Goal: Task Accomplishment & Management: Use online tool/utility

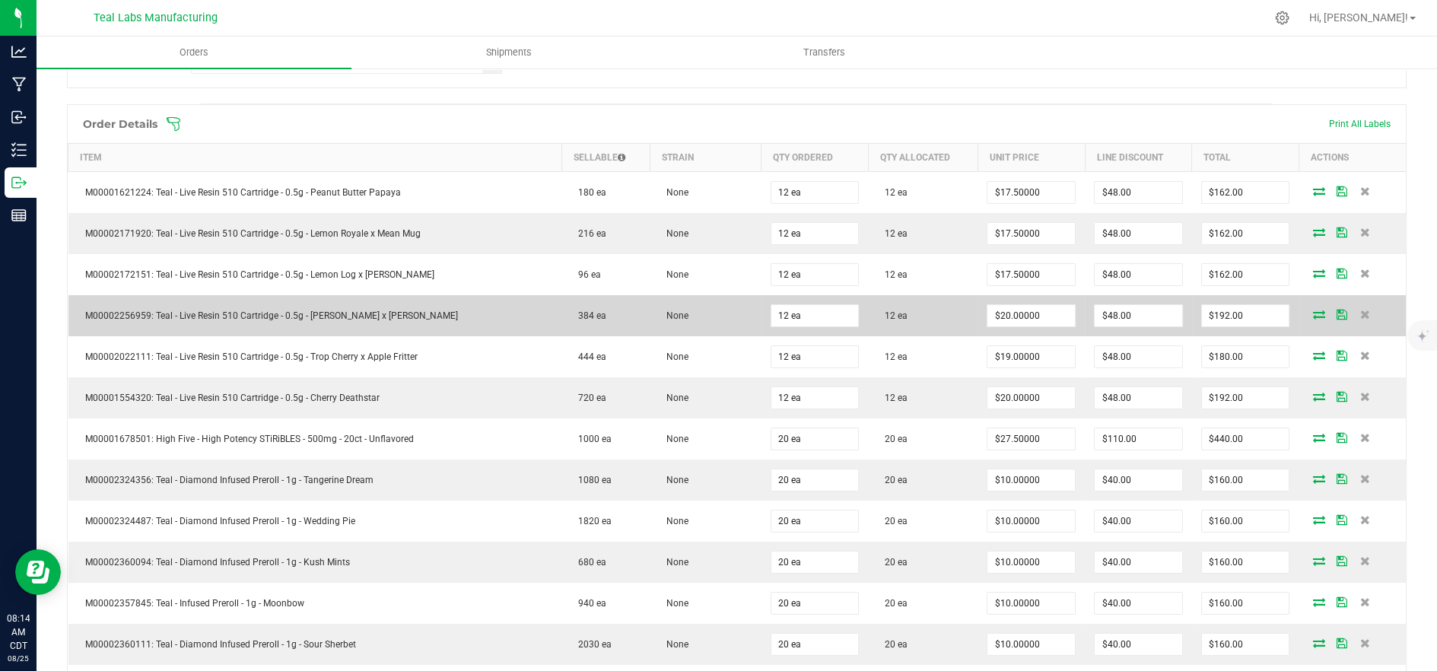
scroll to position [338, 0]
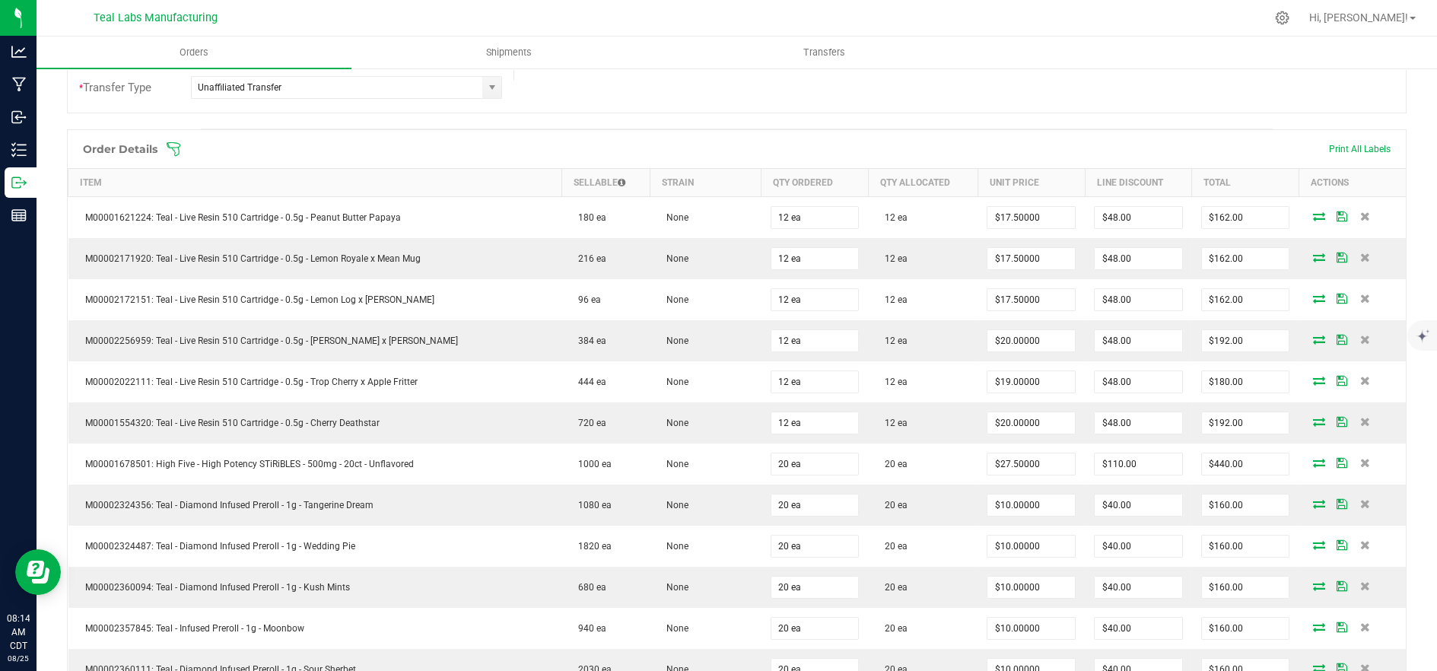
click at [179, 149] on icon at bounding box center [174, 149] width 14 height 14
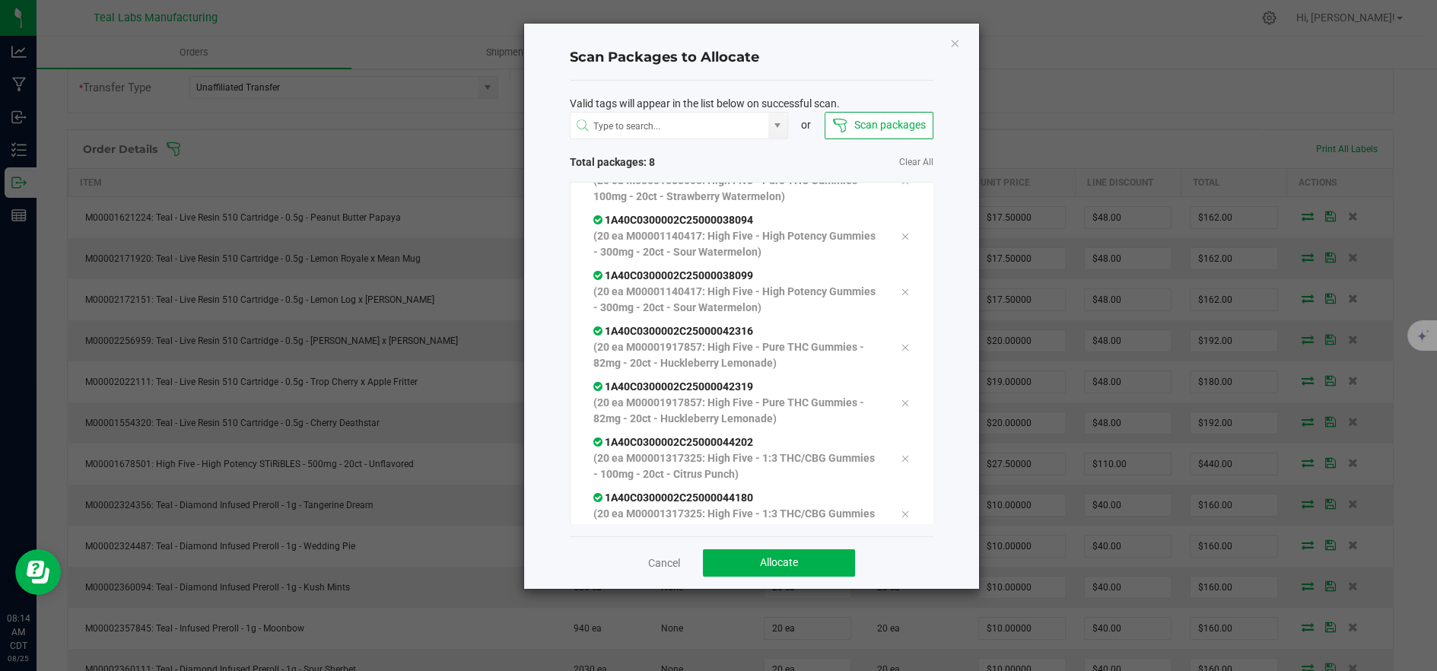
scroll to position [140, 0]
click at [797, 553] on button "Allocate" at bounding box center [779, 562] width 152 height 27
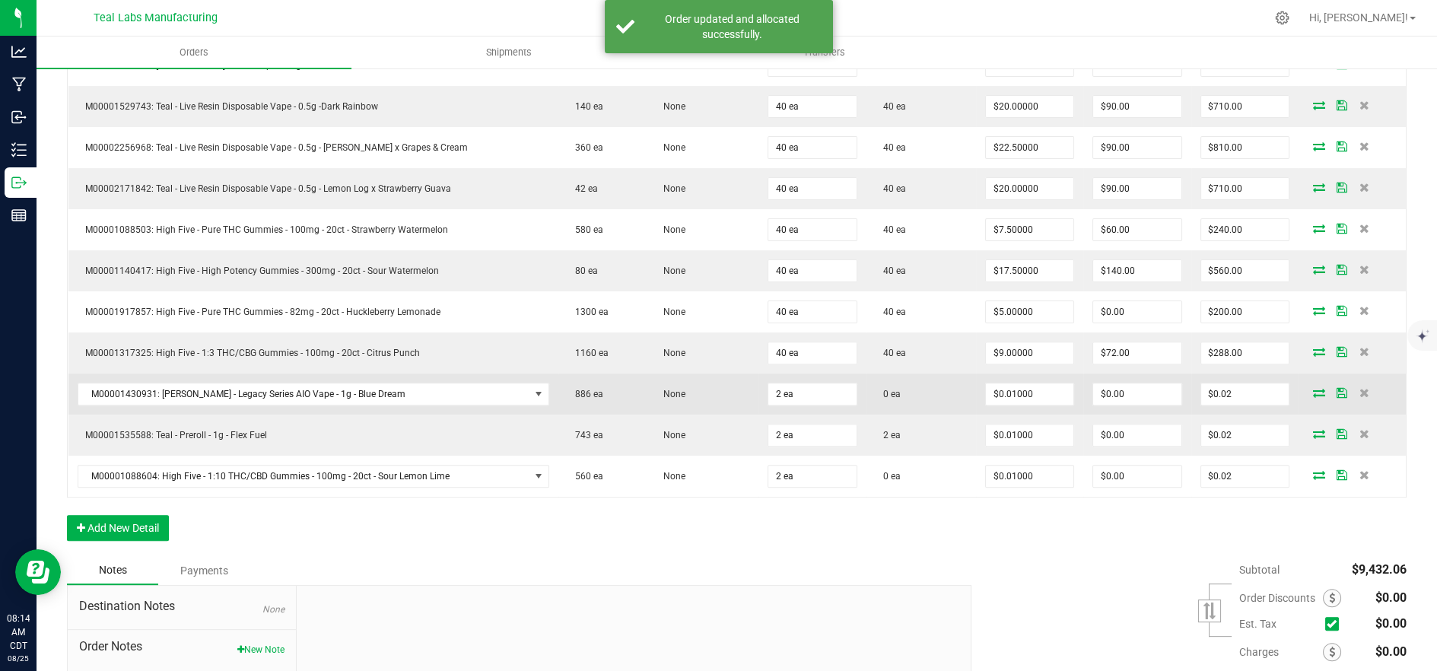
scroll to position [1352, 0]
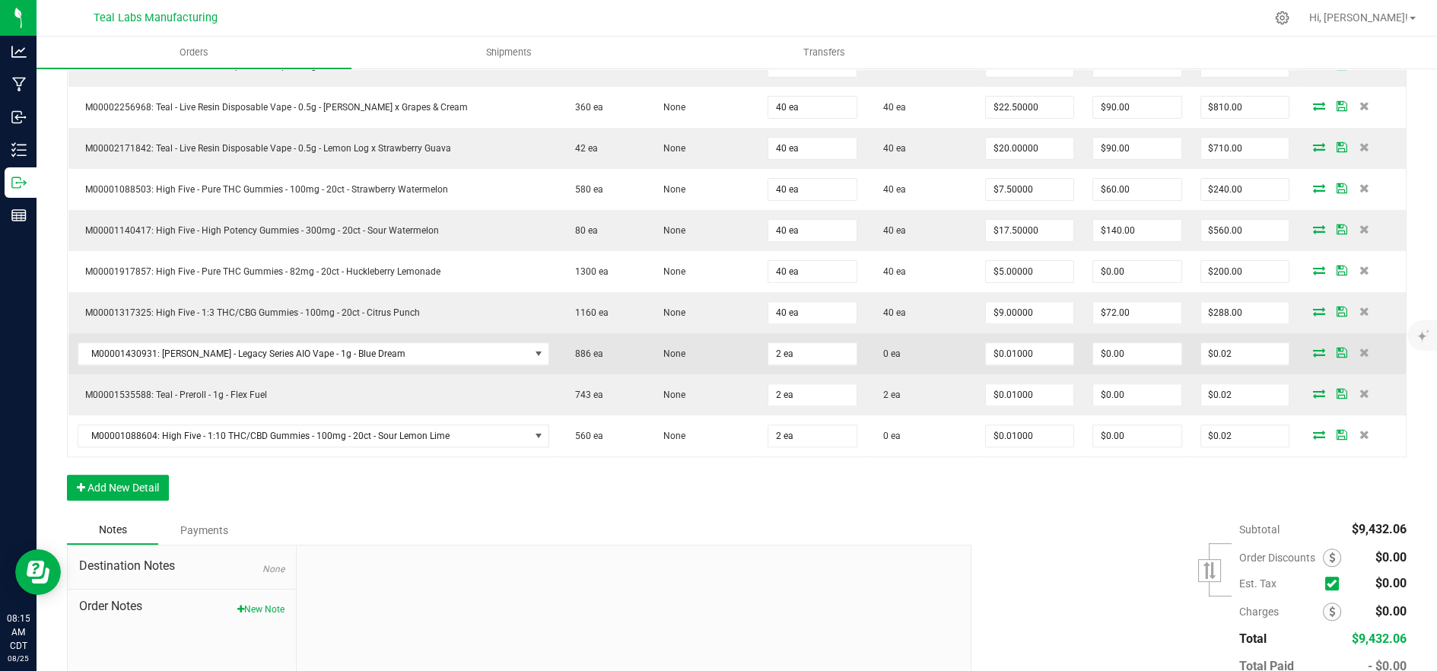
click at [1313, 348] on icon at bounding box center [1319, 352] width 12 height 9
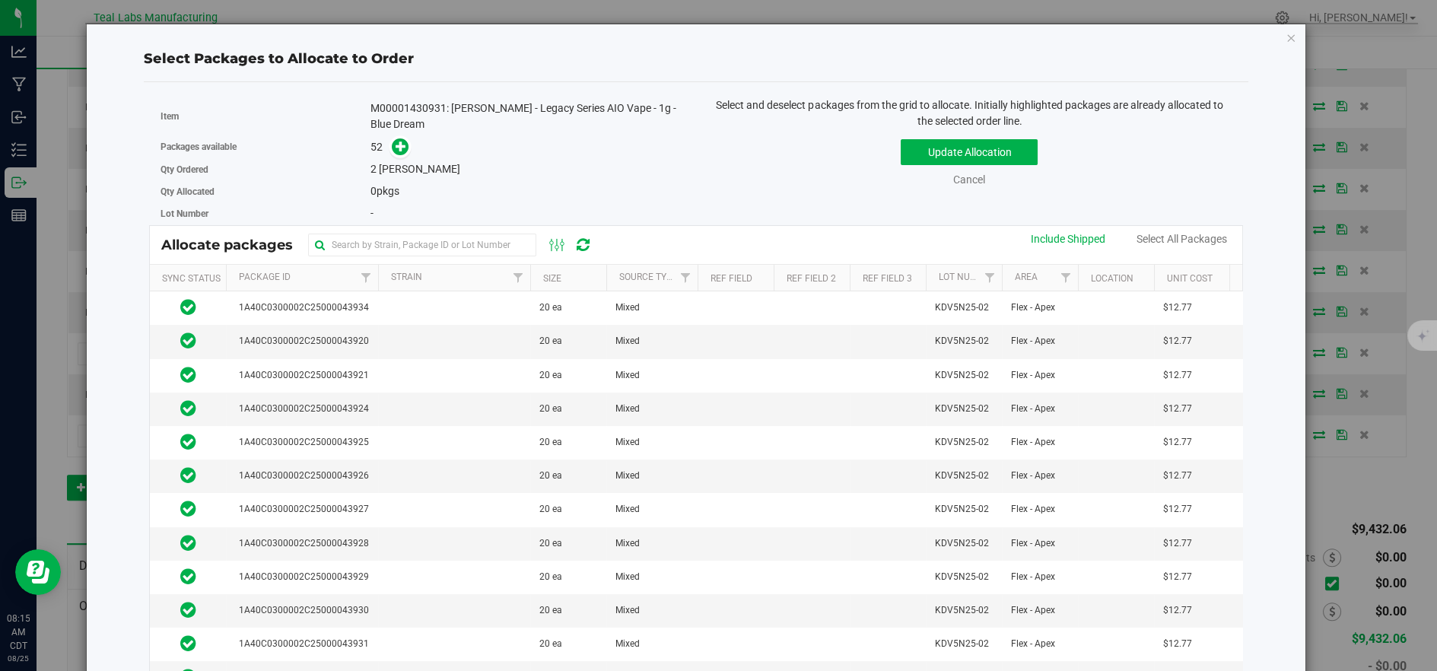
click at [562, 273] on th "Size" at bounding box center [568, 278] width 76 height 27
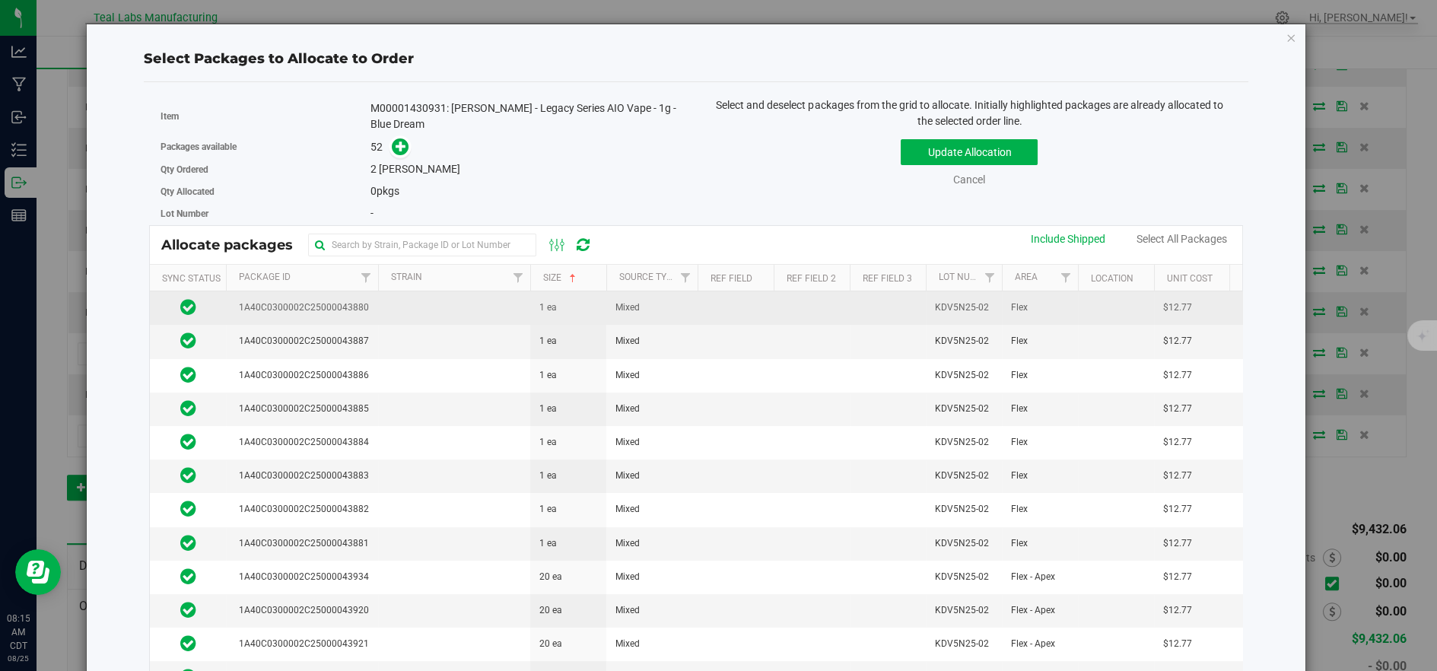
click at [431, 309] on td at bounding box center [454, 307] width 152 height 33
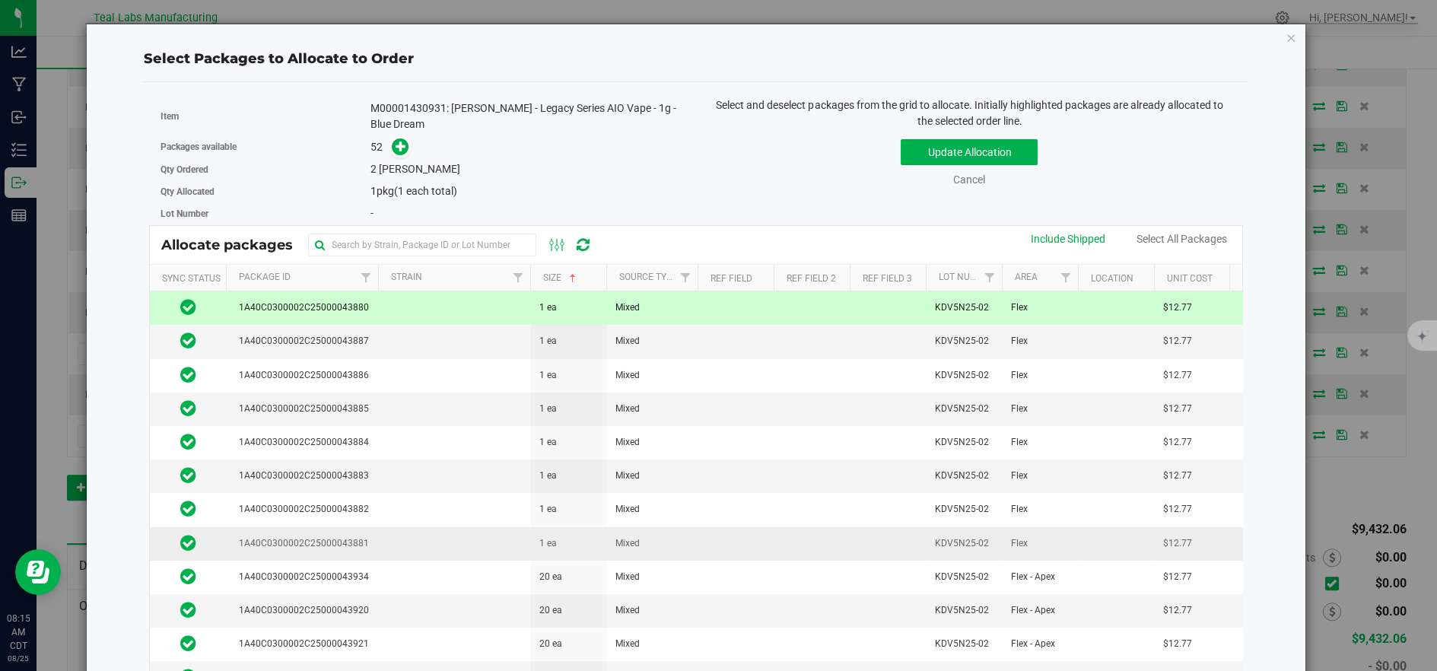
click at [419, 533] on td at bounding box center [454, 543] width 152 height 33
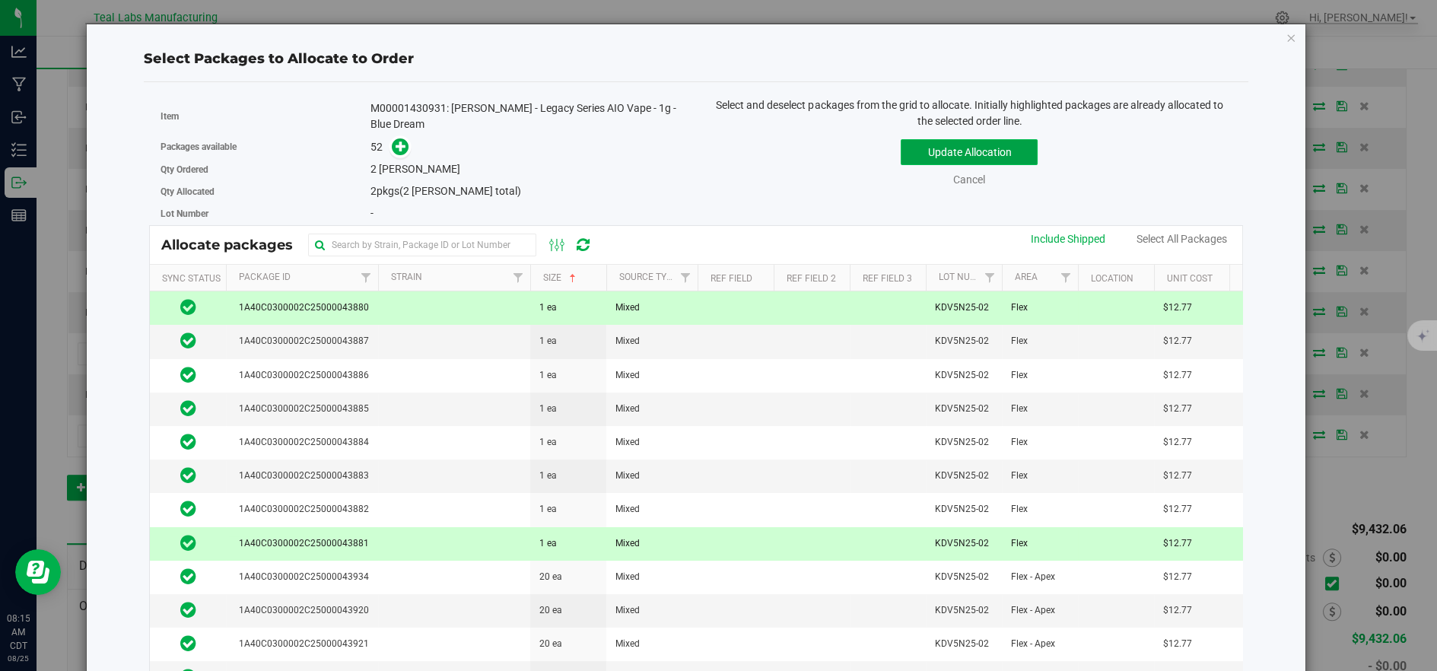
click at [925, 154] on button "Update Allocation" at bounding box center [969, 152] width 137 height 26
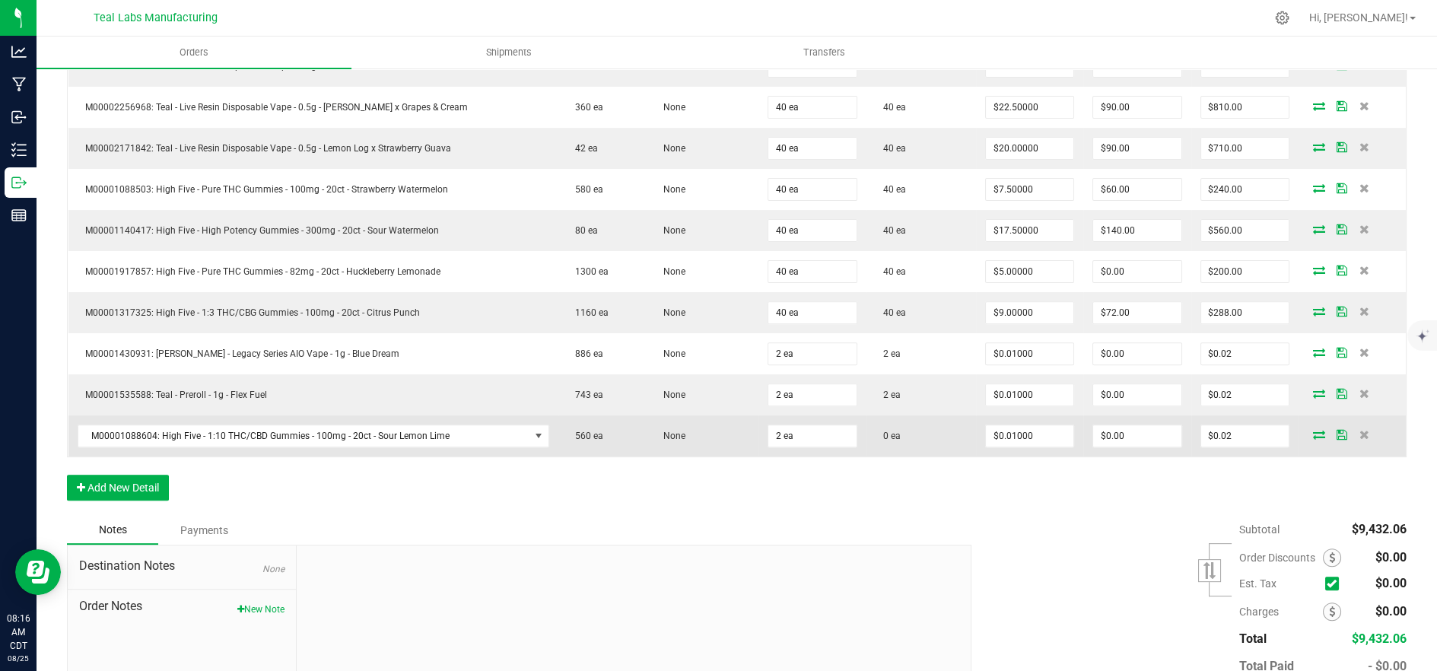
click at [1313, 431] on icon at bounding box center [1319, 434] width 12 height 9
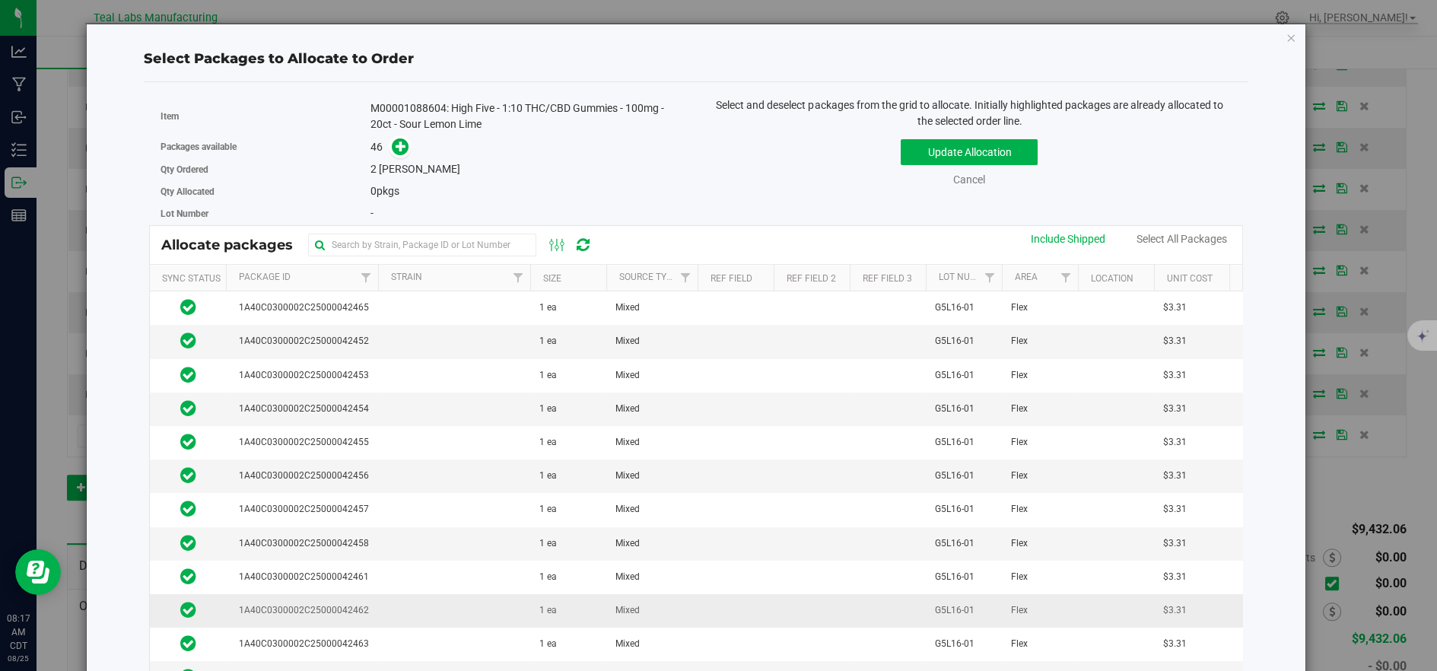
click at [498, 597] on td at bounding box center [454, 610] width 152 height 33
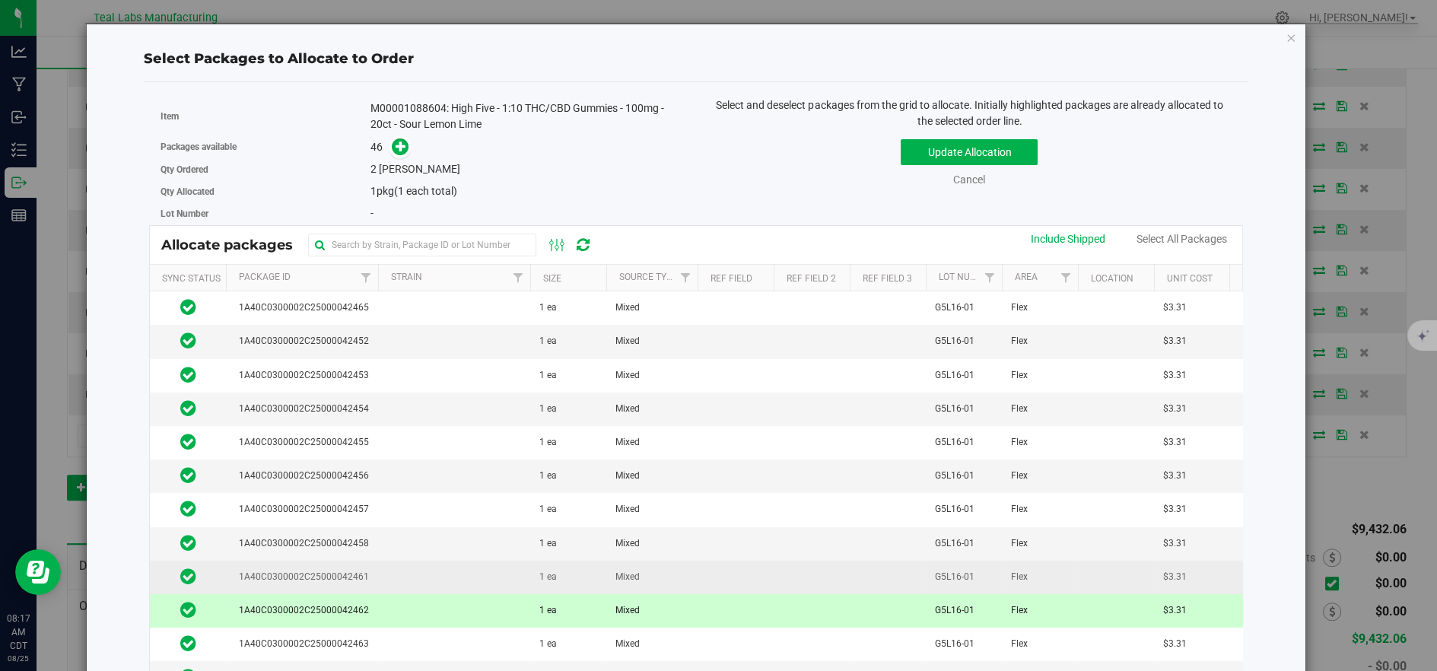
drag, startPoint x: 495, startPoint y: 599, endPoint x: 488, endPoint y: 571, distance: 29.2
click at [495, 599] on td at bounding box center [454, 610] width 152 height 33
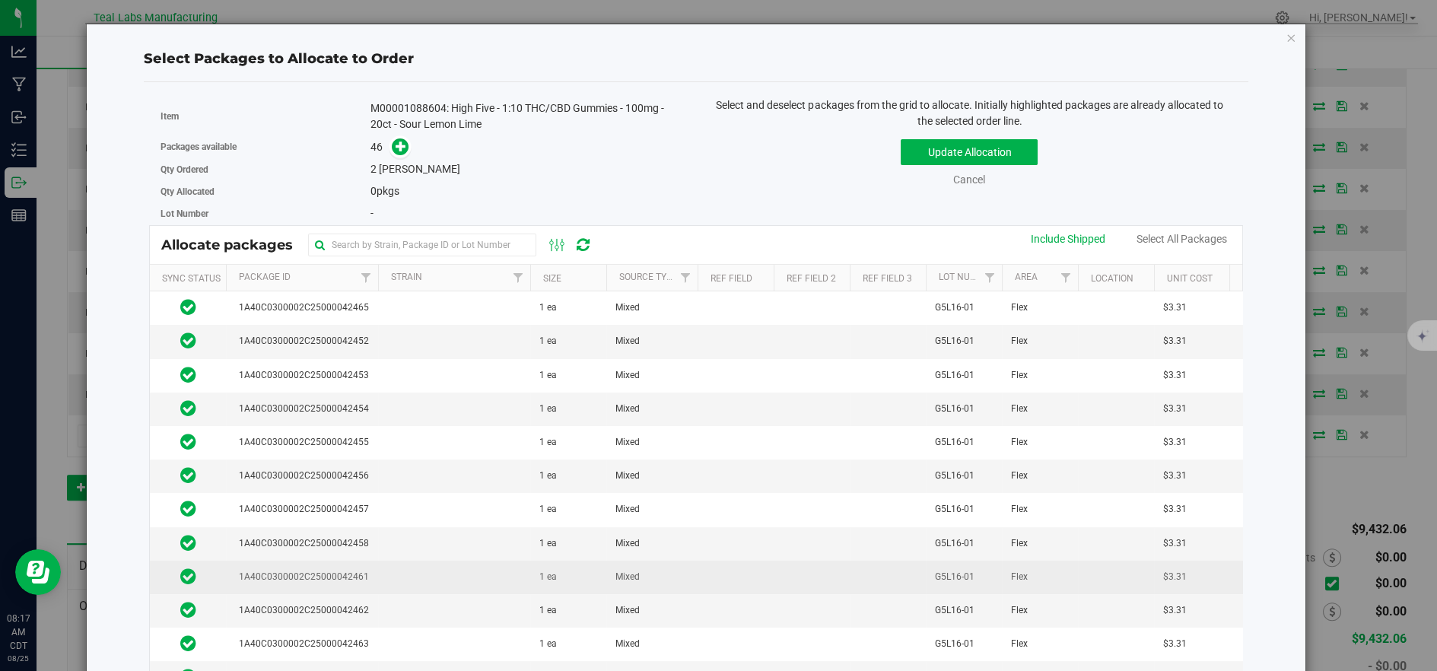
click at [486, 565] on td at bounding box center [454, 577] width 152 height 33
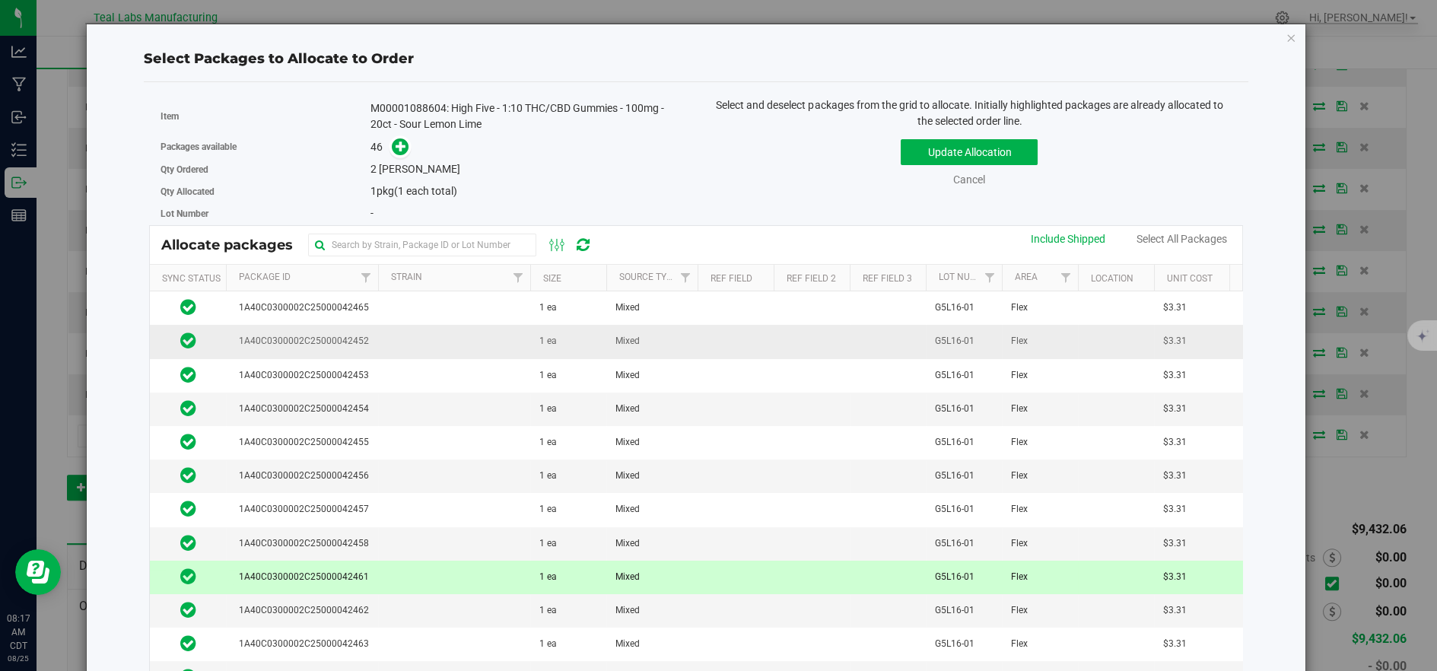
click at [466, 348] on td at bounding box center [454, 341] width 152 height 33
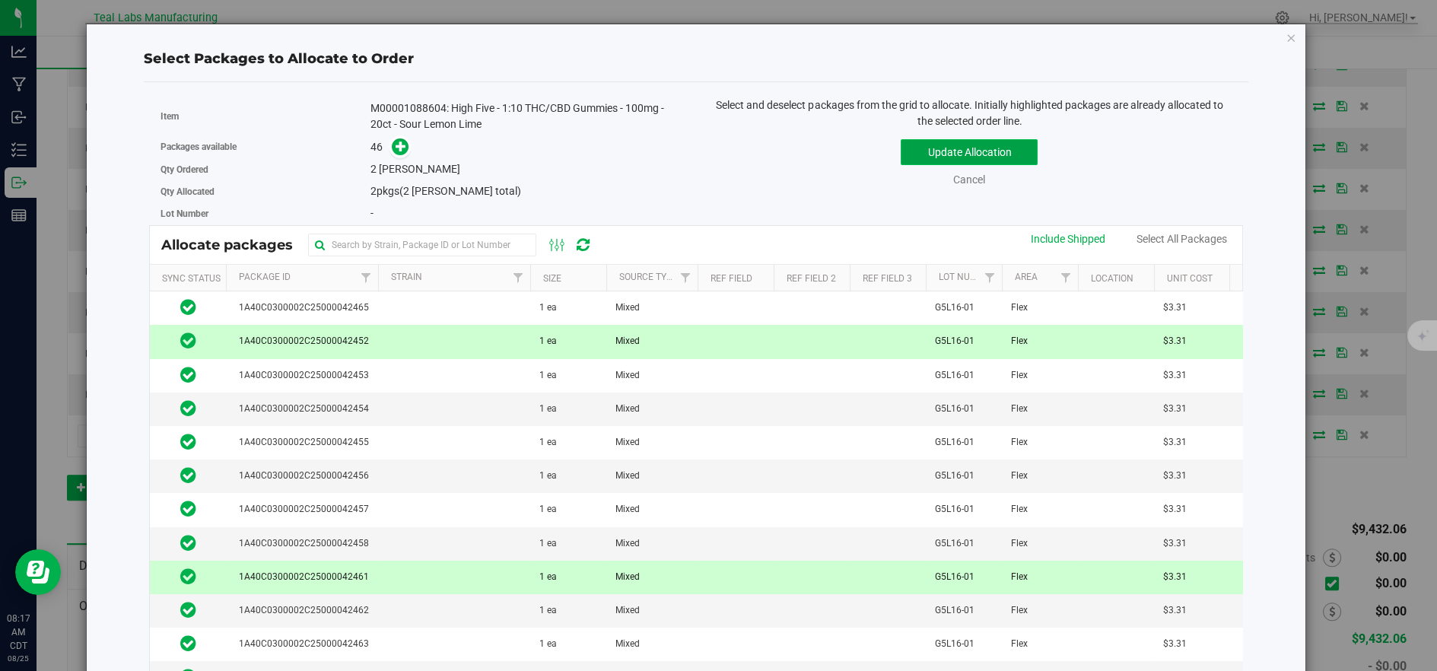
click at [944, 149] on button "Update Allocation" at bounding box center [969, 152] width 137 height 26
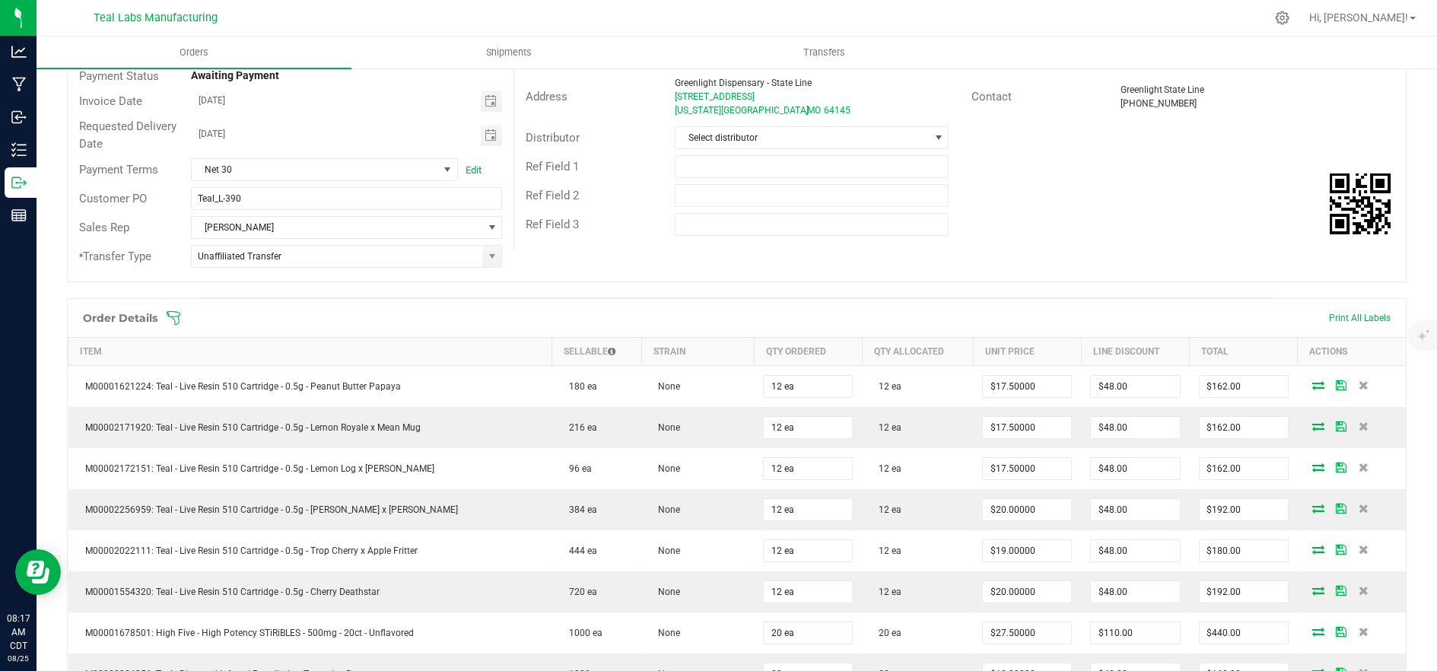
scroll to position [0, 0]
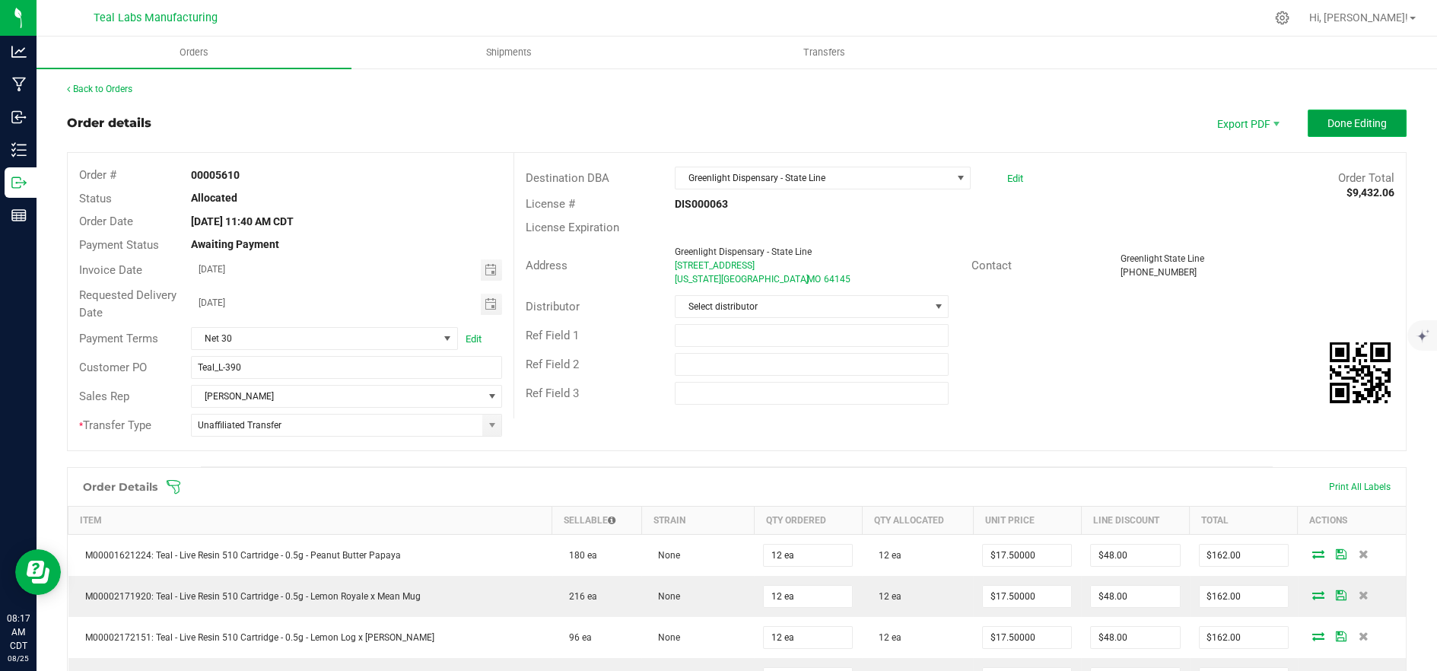
click at [1357, 132] on button "Done Editing" at bounding box center [1357, 123] width 99 height 27
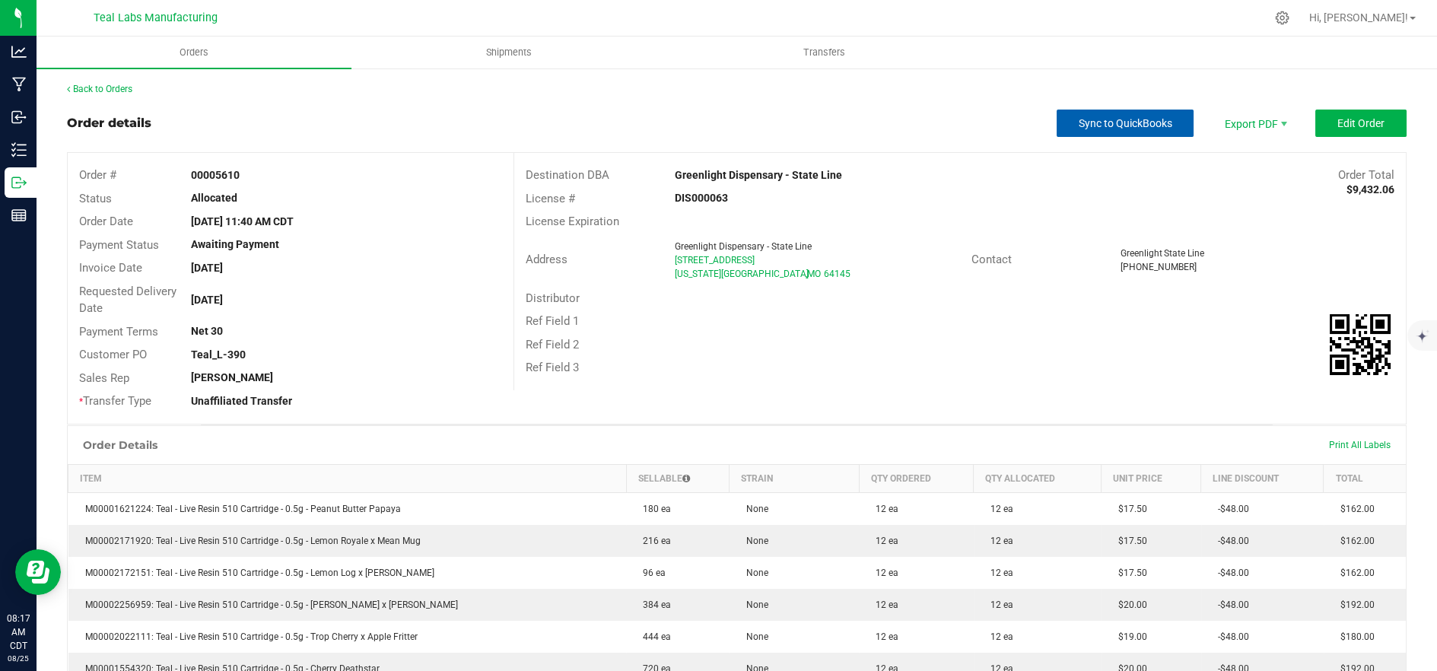
click at [1141, 126] on span "Sync to QuickBooks" at bounding box center [1126, 123] width 94 height 12
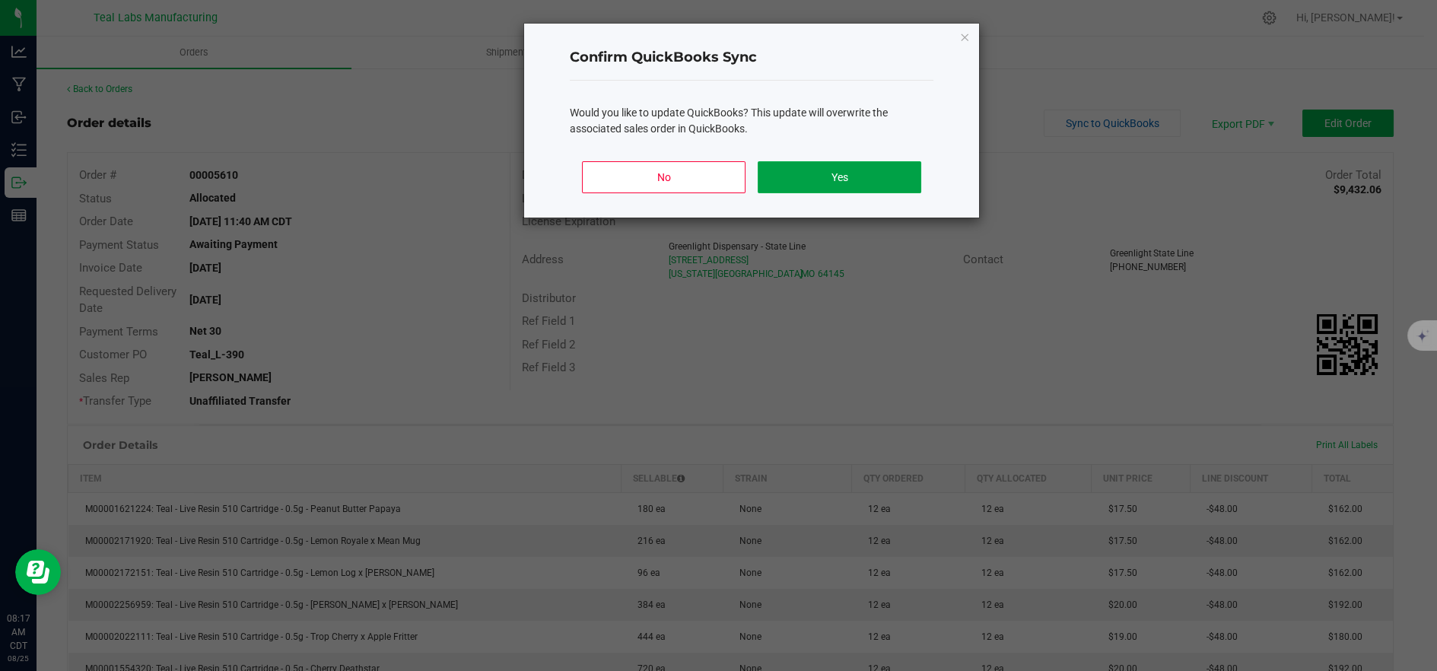
click at [877, 175] on button "Yes" at bounding box center [840, 177] width 164 height 32
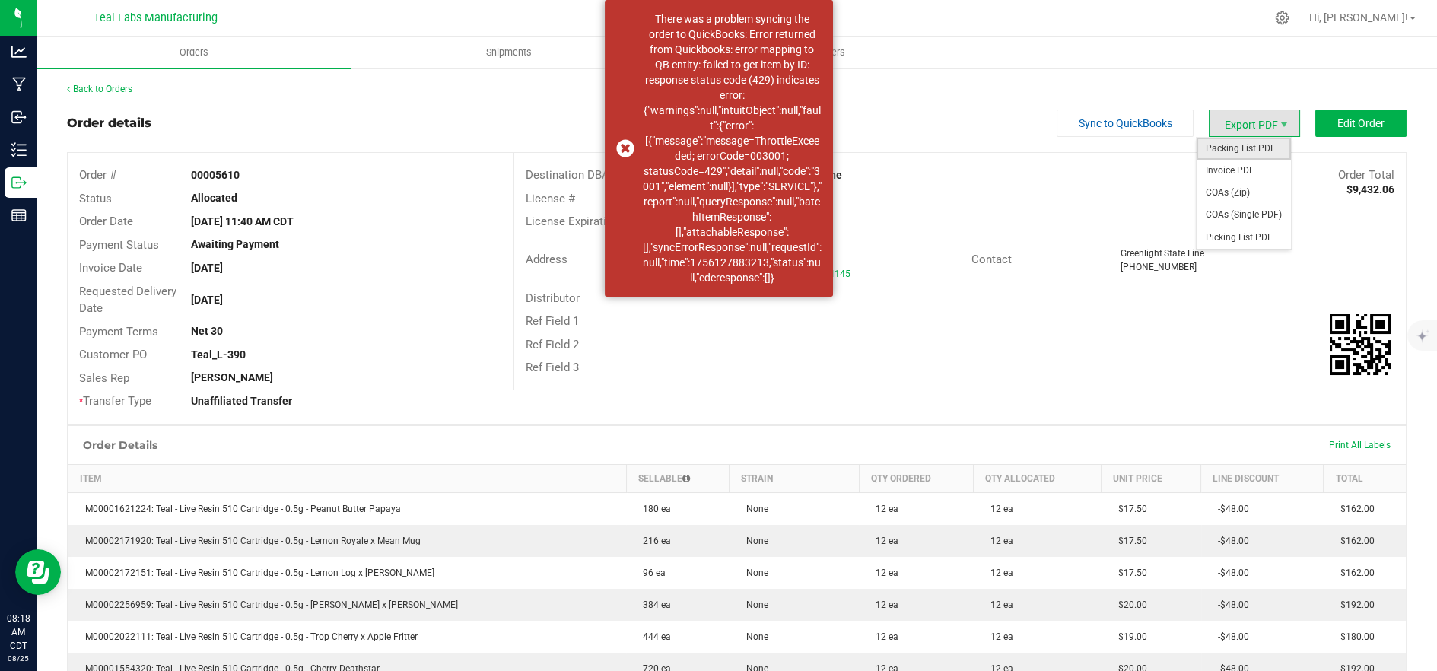
click at [1252, 151] on span "Packing List PDF" at bounding box center [1244, 149] width 94 height 22
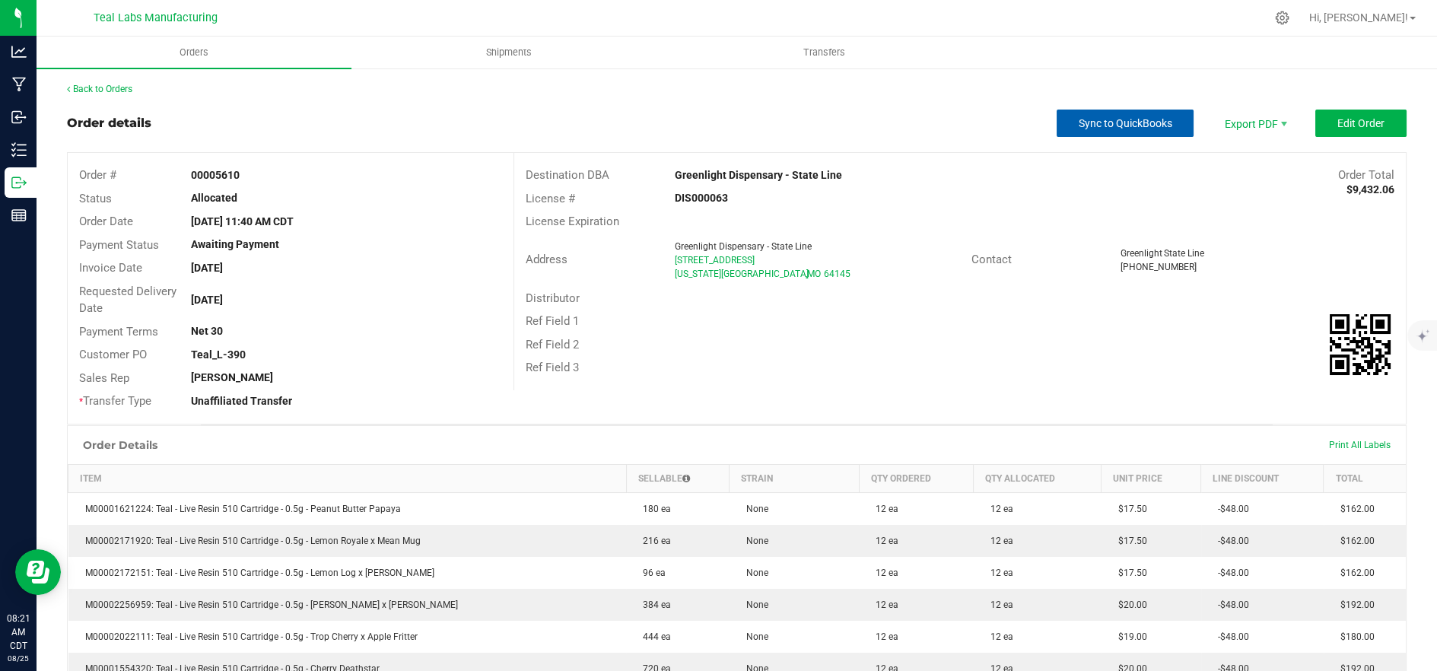
click at [1084, 124] on span "Sync to QuickBooks" at bounding box center [1126, 123] width 94 height 12
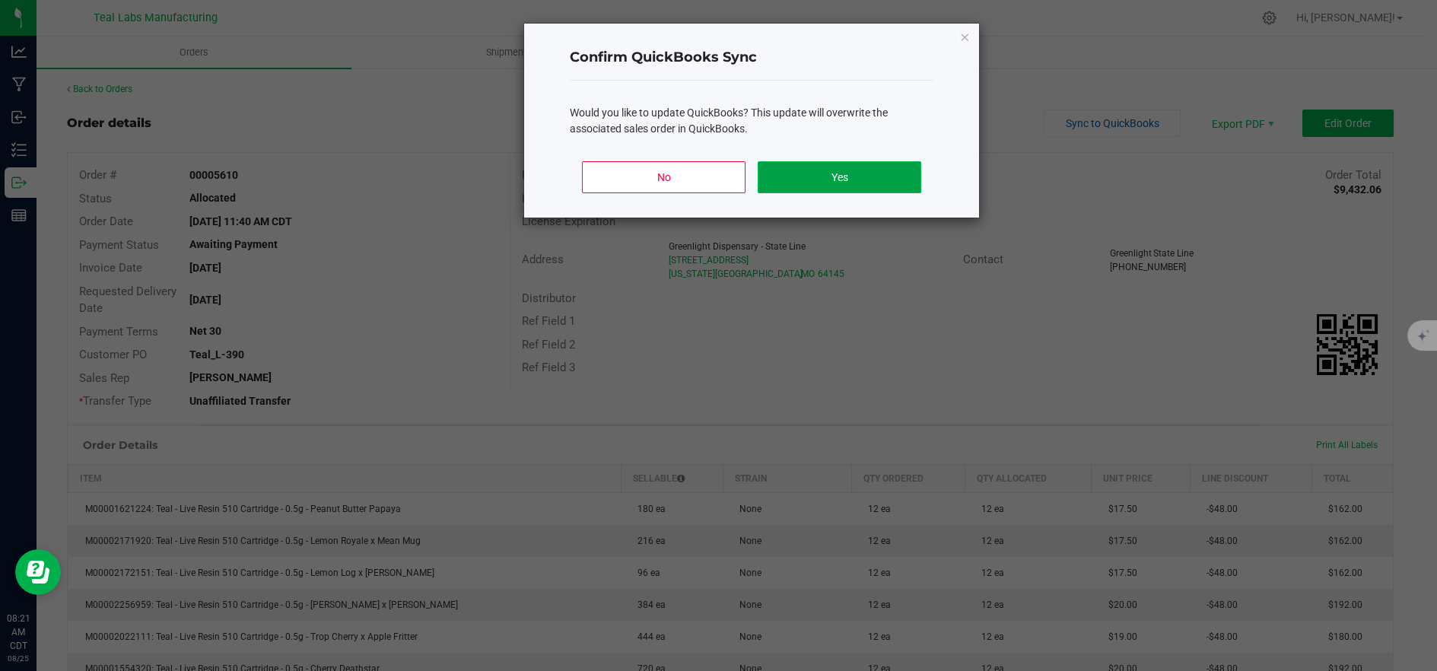
click at [844, 187] on button "Yes" at bounding box center [840, 177] width 164 height 32
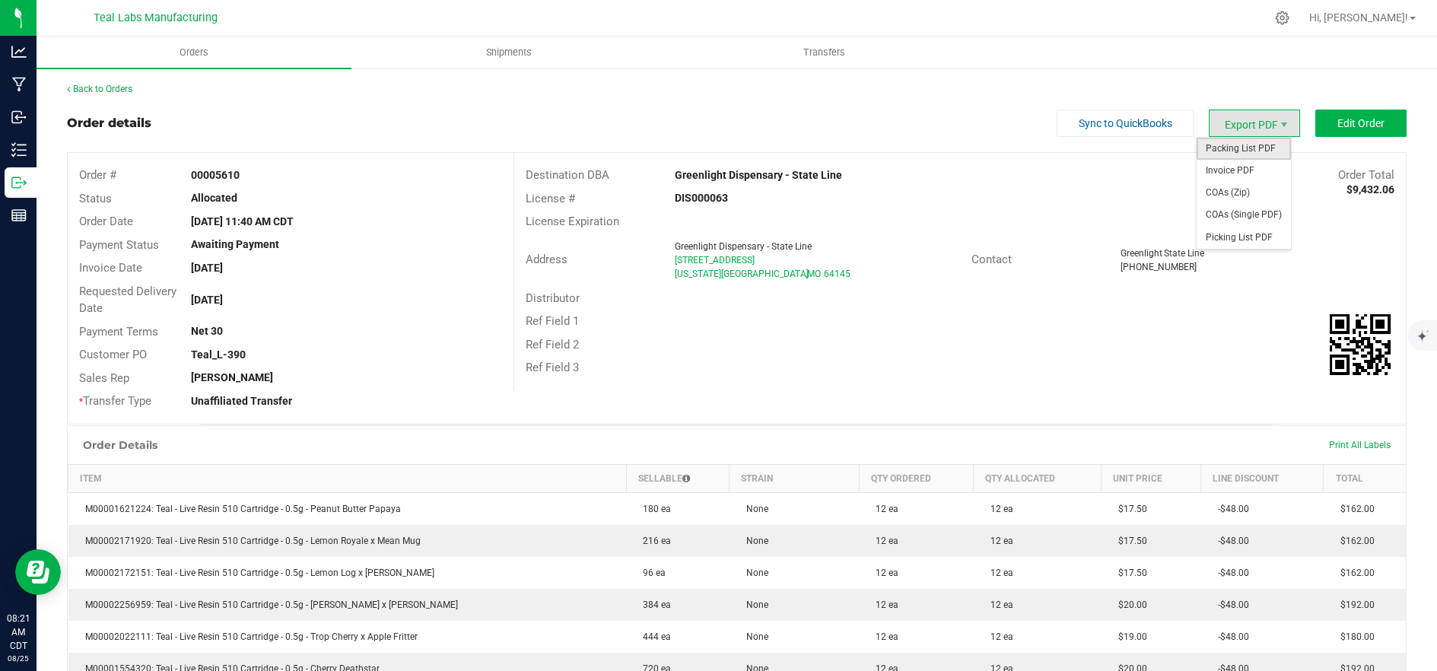
click at [1240, 146] on span "Packing List PDF" at bounding box center [1244, 149] width 94 height 22
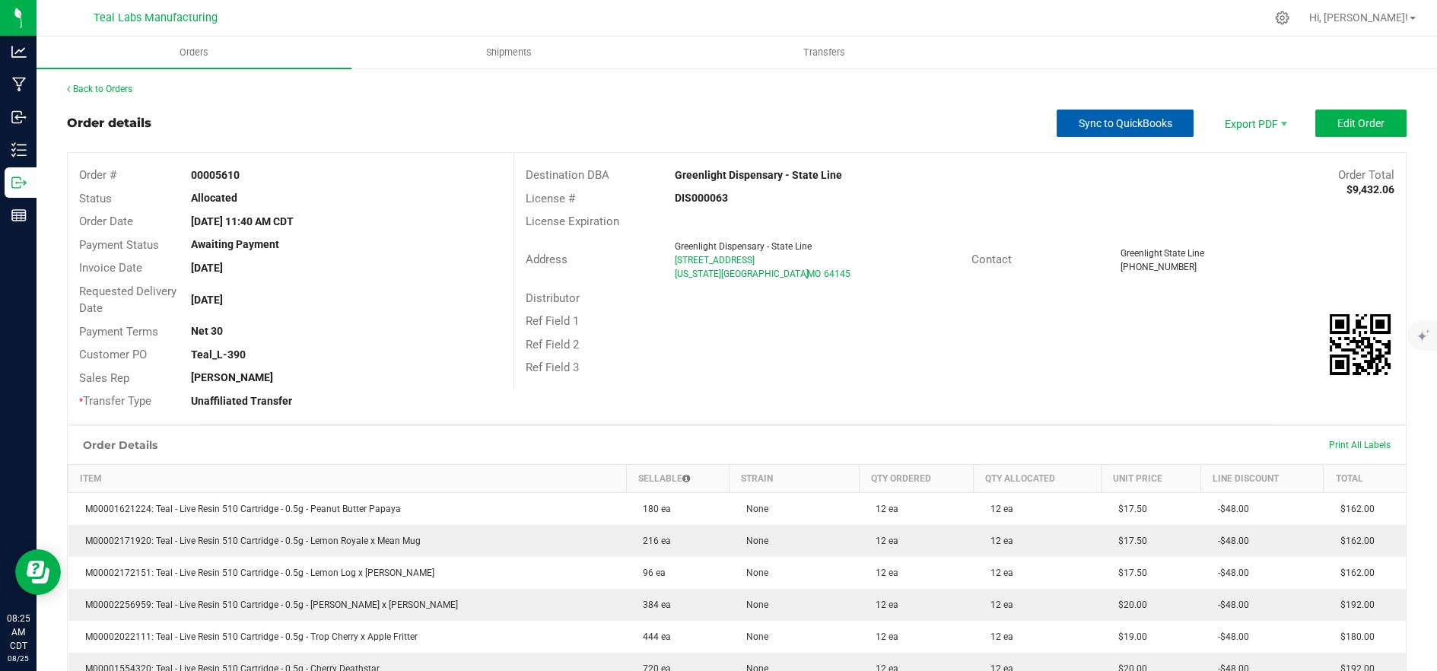
click at [1128, 132] on button "Sync to QuickBooks" at bounding box center [1125, 123] width 137 height 27
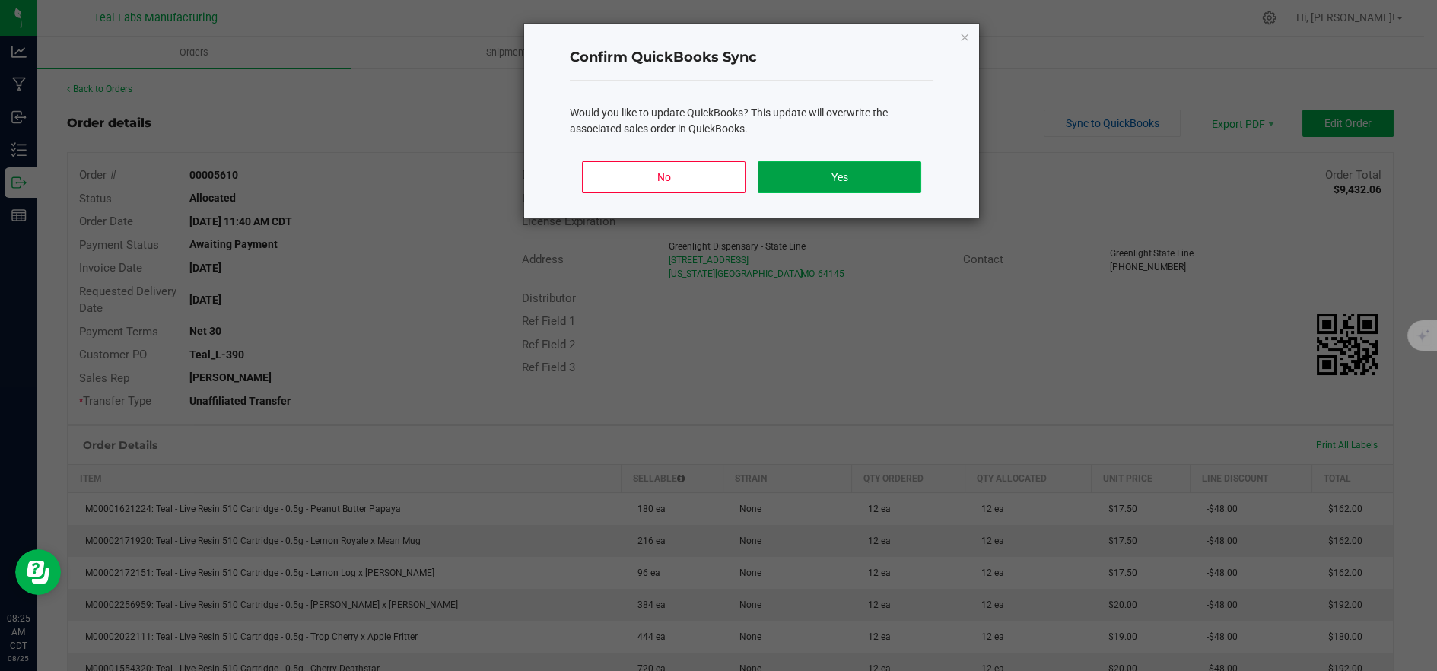
click at [855, 175] on button "Yes" at bounding box center [840, 177] width 164 height 32
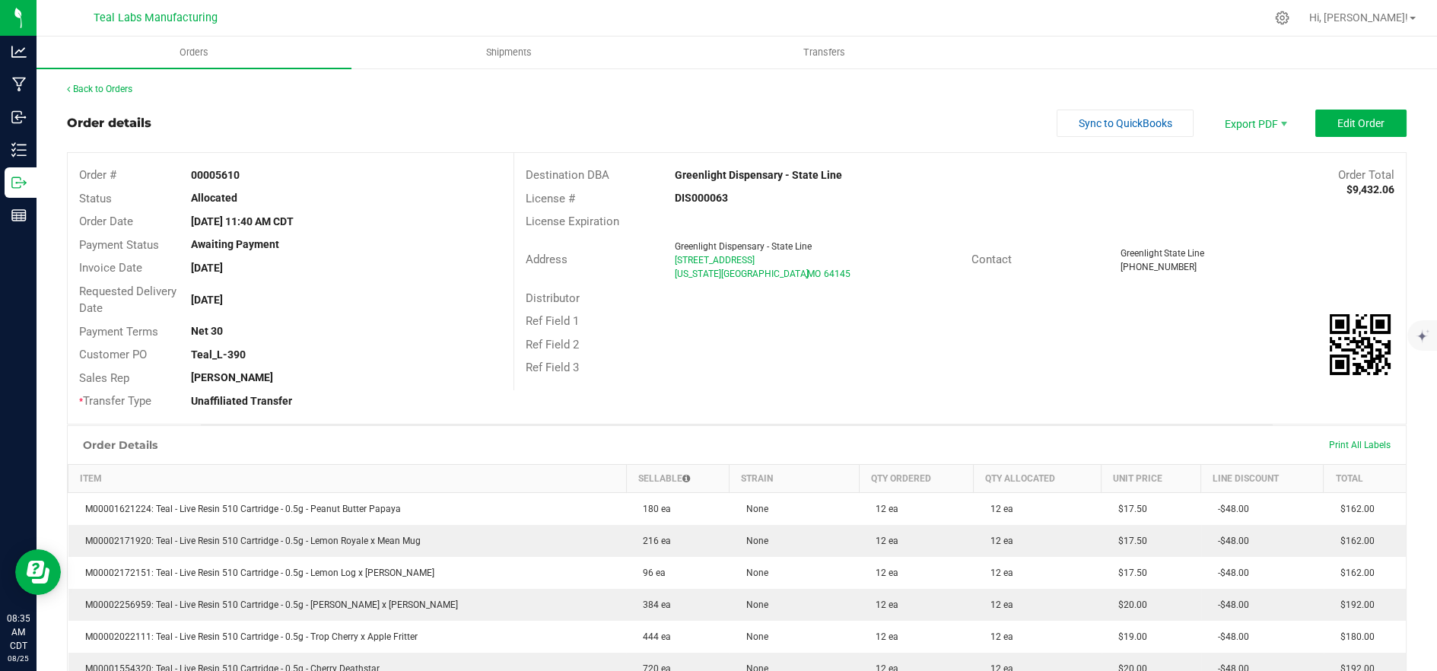
click at [1250, 192] on div "License # DIS000063" at bounding box center [960, 199] width 892 height 24
click at [1124, 113] on button "Sync to QuickBooks" at bounding box center [1125, 123] width 137 height 27
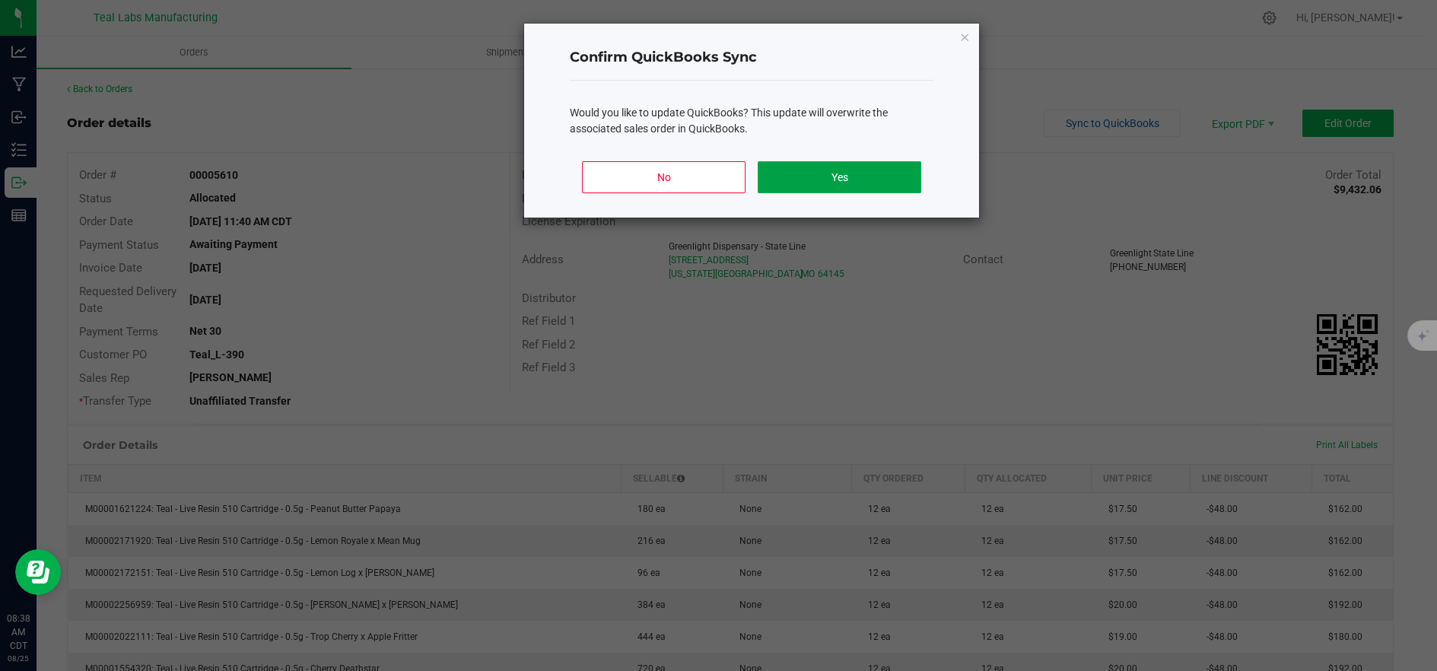
click at [880, 171] on button "Yes" at bounding box center [840, 177] width 164 height 32
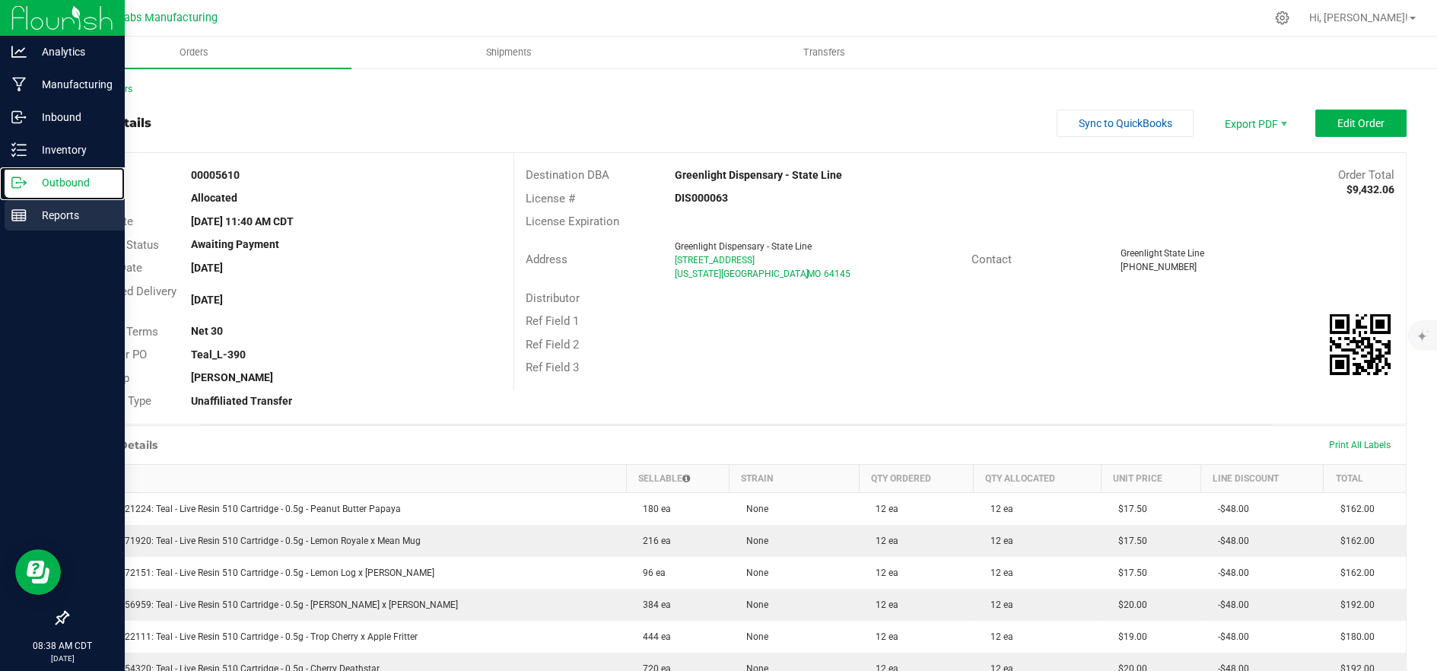
drag, startPoint x: 23, startPoint y: 181, endPoint x: 65, endPoint y: 207, distance: 49.2
click at [23, 182] on icon at bounding box center [18, 182] width 15 height 15
